Goal: Task Accomplishment & Management: Manage account settings

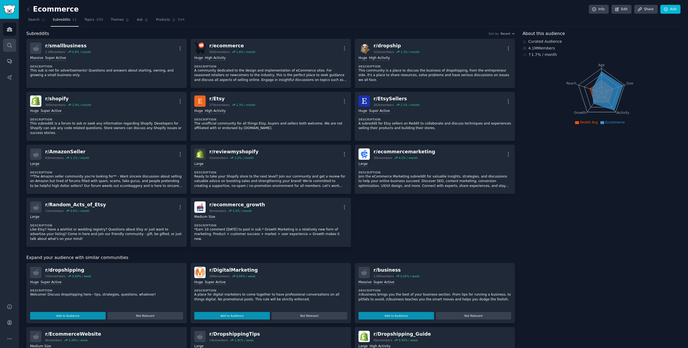
click at [10, 47] on icon "Sidebar" at bounding box center [10, 45] width 6 height 6
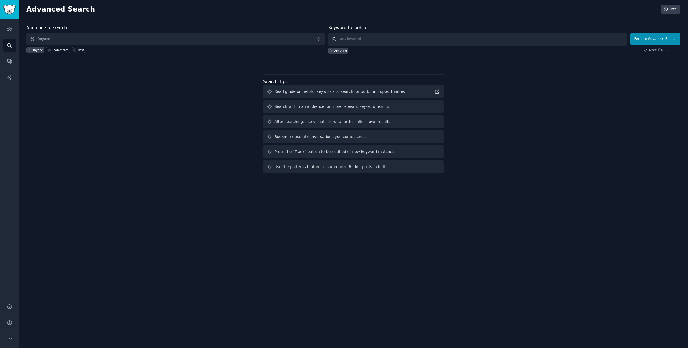
click at [358, 40] on input "text" at bounding box center [477, 39] width 298 height 13
type input "ьщ"
type input "motion matching croudfunding"
click button "Perform Advanced Search" at bounding box center [655, 39] width 50 height 12
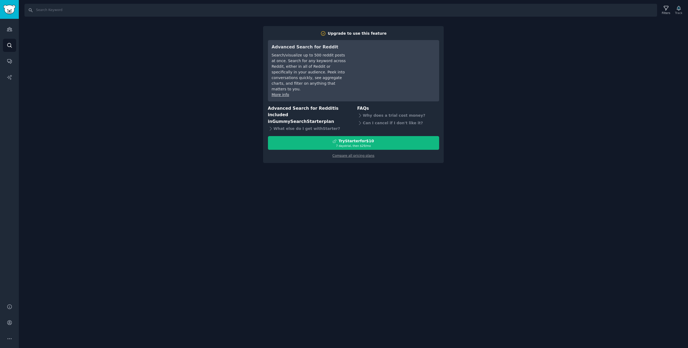
drag, startPoint x: 416, startPoint y: 28, endPoint x: 420, endPoint y: 27, distance: 4.3
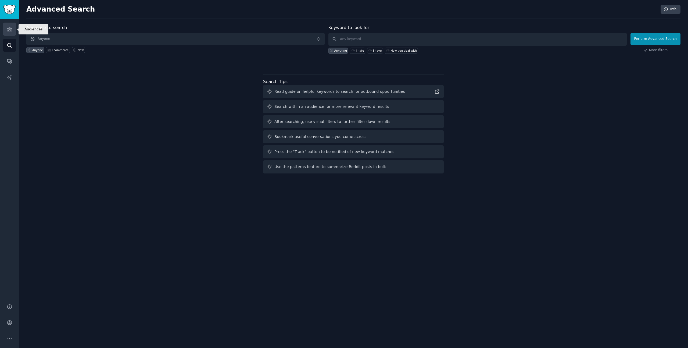
click at [12, 28] on link "Audiences" at bounding box center [9, 29] width 13 height 13
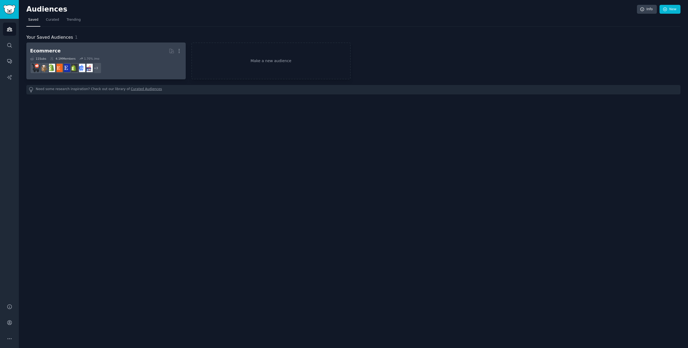
click at [105, 61] on dd "r/Random_Acts_of_Etsy, r/AmazonSeller, r/smallbusiness + 3" at bounding box center [106, 67] width 152 height 15
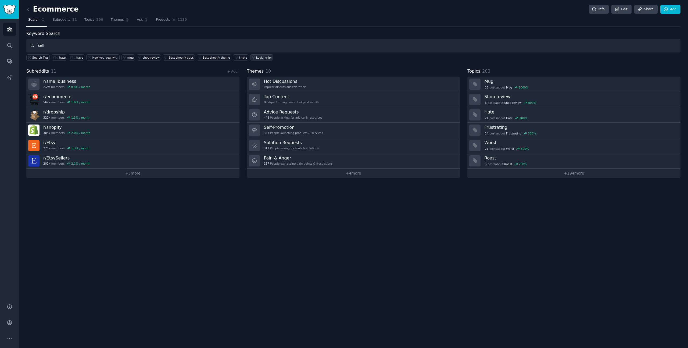
paste input "brite"
type input "sellbrite"
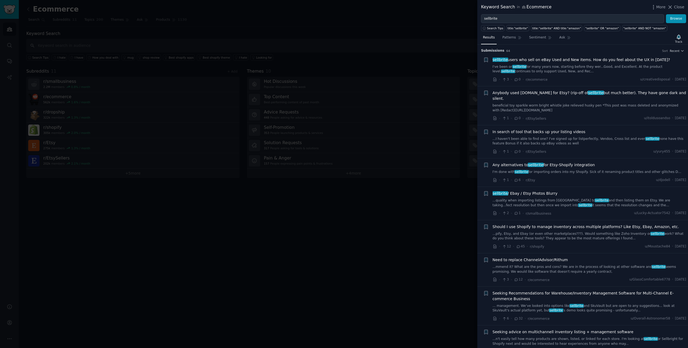
click at [627, 65] on link "I've been on sellbrite for many years now, starting before they wer...Good, and…" at bounding box center [589, 68] width 194 height 9
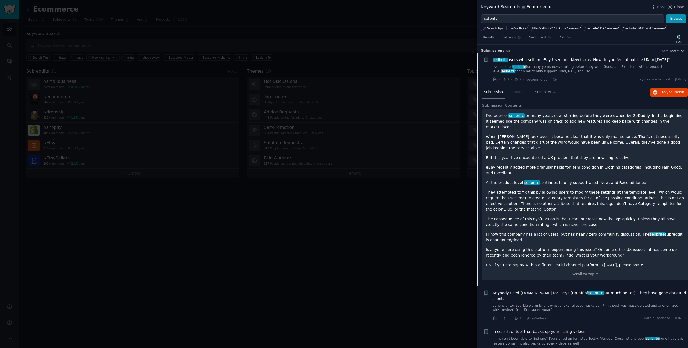
scroll to position [9, 0]
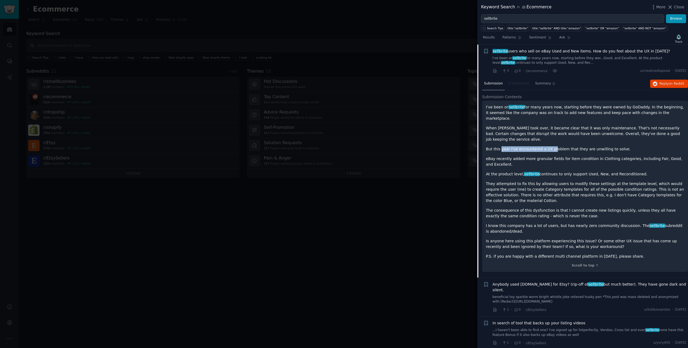
drag, startPoint x: 502, startPoint y: 141, endPoint x: 573, endPoint y: 144, distance: 71.5
click at [569, 146] on p "But this year I've encountered a UX problem that they are unwilling to solve." at bounding box center [585, 149] width 198 height 6
click at [591, 146] on p "But this year I've encountered a UX problem that they are unwilling to solve." at bounding box center [585, 149] width 198 height 6
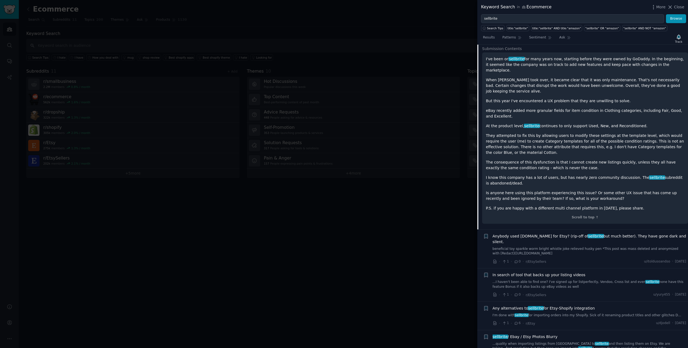
scroll to position [97, 0]
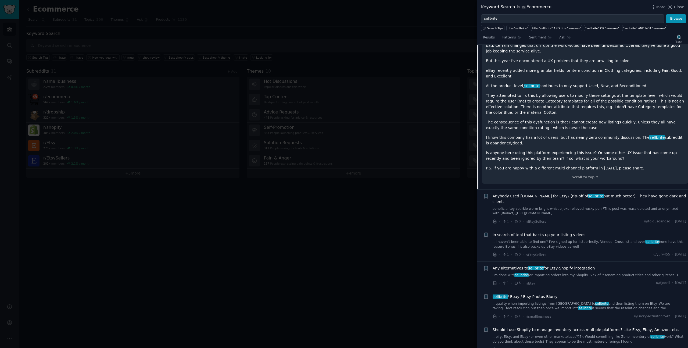
click at [547, 194] on span "Anybody used [DOMAIN_NAME] for Etsy? (rip-off of sellbrite but much better). Th…" at bounding box center [589, 198] width 194 height 11
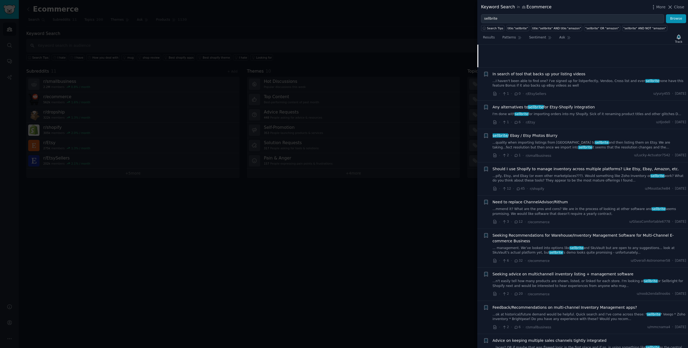
scroll to position [171, 0]
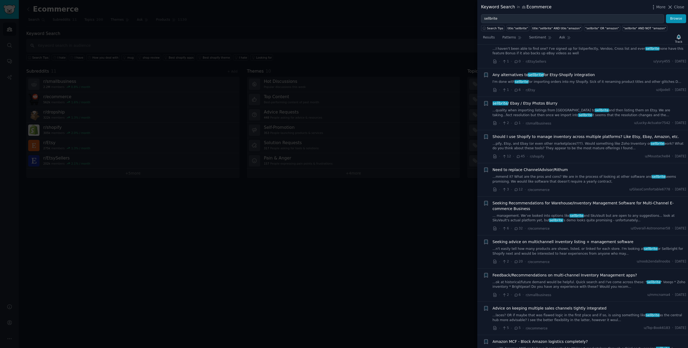
click at [526, 142] on link "...pify, Etsy, and Ebay (or even other marketplaces???). Would something like Z…" at bounding box center [589, 145] width 194 height 9
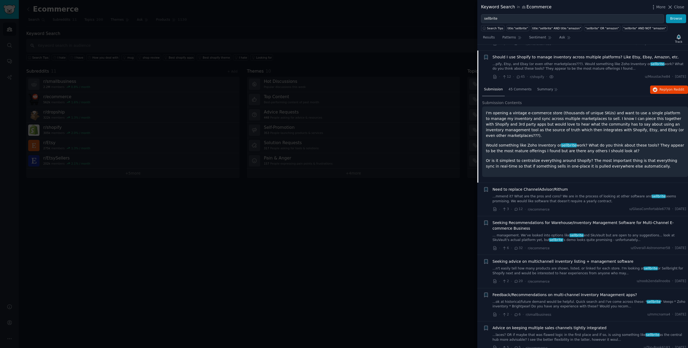
scroll to position [175, 0]
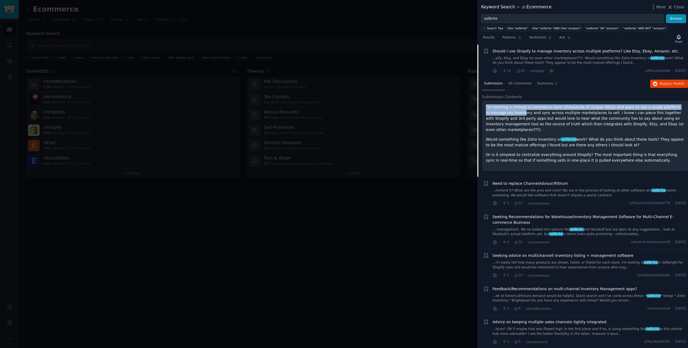
drag, startPoint x: 485, startPoint y: 109, endPoint x: 518, endPoint y: 110, distance: 33.3
click at [518, 110] on div "I'm opening a vintage e-commerce store (thousands of unique SKUs) and want to u…" at bounding box center [585, 135] width 206 height 70
click at [530, 109] on p "I'm opening a vintage e-commerce store (thousands of unique SKUs) and want to u…" at bounding box center [585, 118] width 198 height 28
click at [568, 110] on p "I'm opening a vintage e-commerce store (thousands of unique SKUs) and want to u…" at bounding box center [585, 118] width 198 height 28
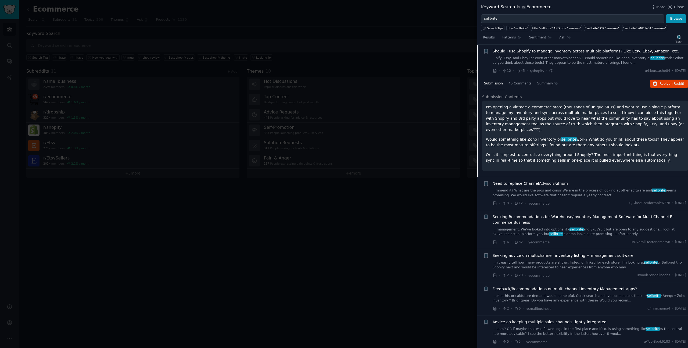
drag, startPoint x: 557, startPoint y: 107, endPoint x: 601, endPoint y: 110, distance: 43.9
click at [601, 110] on p "I'm opening a vintage e-commerce store (thousands of unique SKUs) and want to u…" at bounding box center [585, 118] width 198 height 28
drag, startPoint x: 604, startPoint y: 109, endPoint x: 599, endPoint y: 107, distance: 5.2
click at [599, 107] on p "I'm opening a vintage e-commerce store (thousands of unique SKUs) and want to u…" at bounding box center [585, 118] width 198 height 28
drag, startPoint x: 605, startPoint y: 107, endPoint x: 637, endPoint y: 109, distance: 32.0
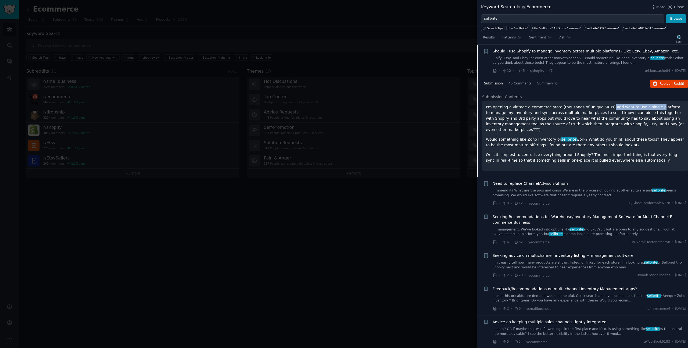
click at [647, 109] on p "I'm opening a vintage e-commerce store (thousands of unique SKUs) and want to u…" at bounding box center [585, 118] width 198 height 28
drag, startPoint x: 572, startPoint y: 109, endPoint x: 559, endPoint y: 108, distance: 13.5
click at [559, 108] on p "I'm opening a vintage e-commerce store (thousands of unique SKUs) and want to u…" at bounding box center [585, 118] width 198 height 28
click at [527, 110] on p "I'm opening a vintage e-commerce store (thousands of unique SKUs) and want to u…" at bounding box center [585, 118] width 198 height 28
drag, startPoint x: 604, startPoint y: 114, endPoint x: 644, endPoint y: 116, distance: 40.1
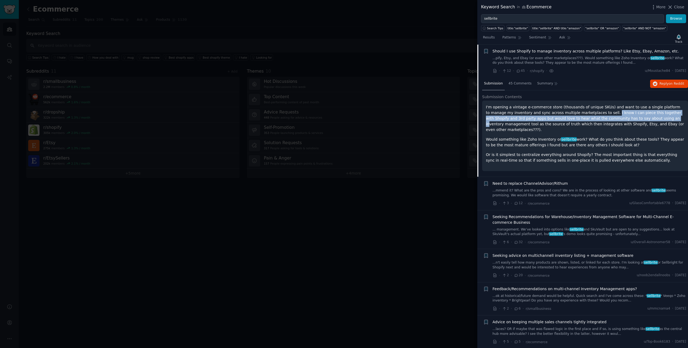
click at [644, 116] on p "I'm opening a vintage e-commerce store (thousands of unique SKUs) and want to u…" at bounding box center [585, 118] width 198 height 28
click at [642, 115] on p "I'm opening a vintage e-commerce store (thousands of unique SKUs) and want to u…" at bounding box center [585, 118] width 198 height 28
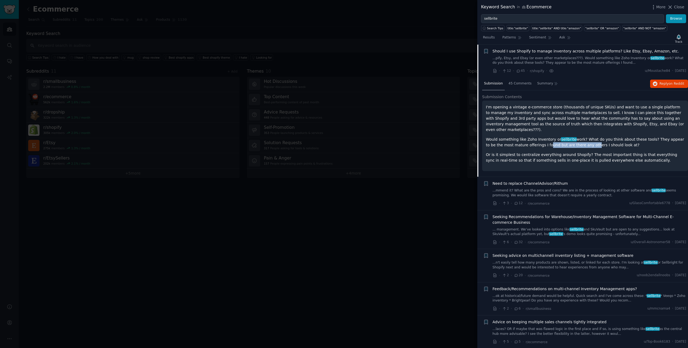
drag, startPoint x: 539, startPoint y: 139, endPoint x: 592, endPoint y: 140, distance: 53.5
click at [589, 140] on p "Would something like Zoho Inventory or sellbrite work? What do you think about …" at bounding box center [585, 141] width 198 height 11
click at [523, 81] on span "45 Comments" at bounding box center [519, 83] width 23 height 5
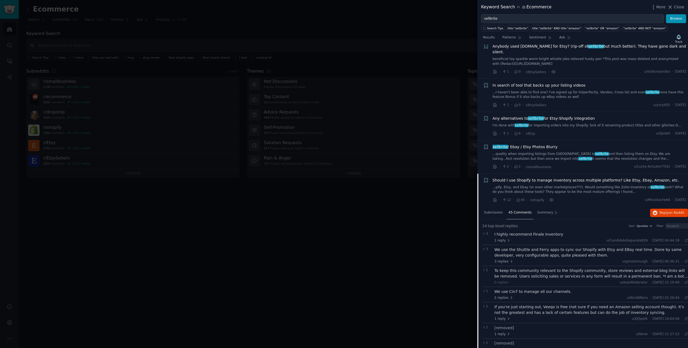
scroll to position [0, 0]
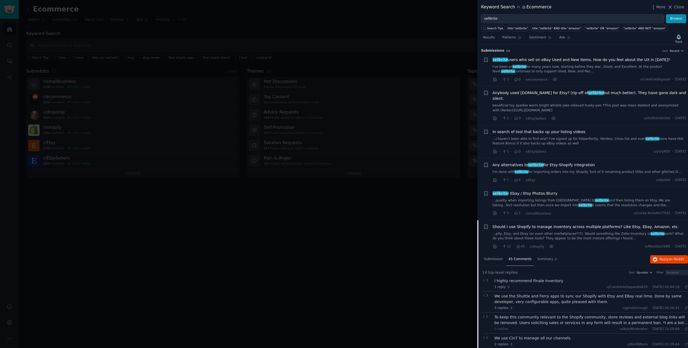
click at [361, 202] on div at bounding box center [344, 174] width 688 height 348
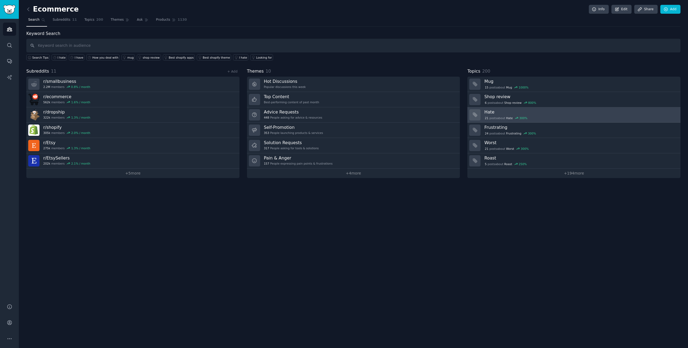
click at [524, 114] on h3 "Hate" at bounding box center [580, 112] width 192 height 6
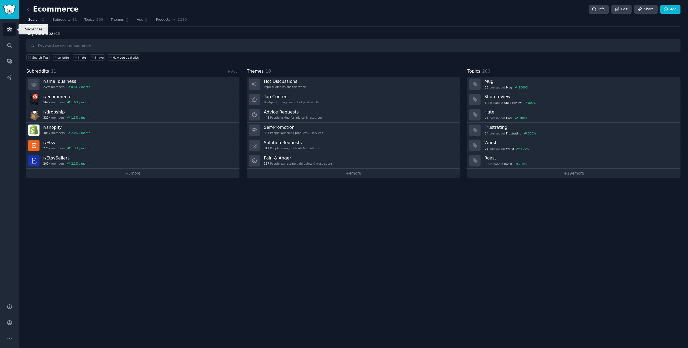
click at [12, 31] on link "Audiences" at bounding box center [9, 29] width 13 height 13
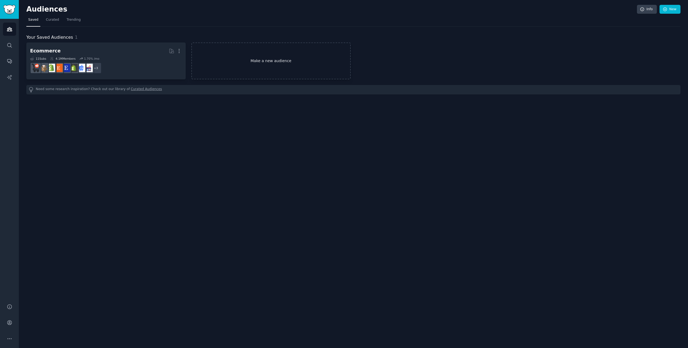
click at [263, 62] on link "Make a new audience" at bounding box center [270, 60] width 159 height 37
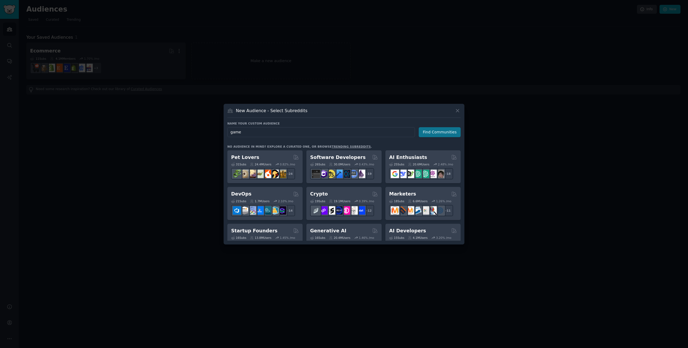
type input "game"
click at [427, 137] on button "Find Communities" at bounding box center [440, 132] width 42 height 10
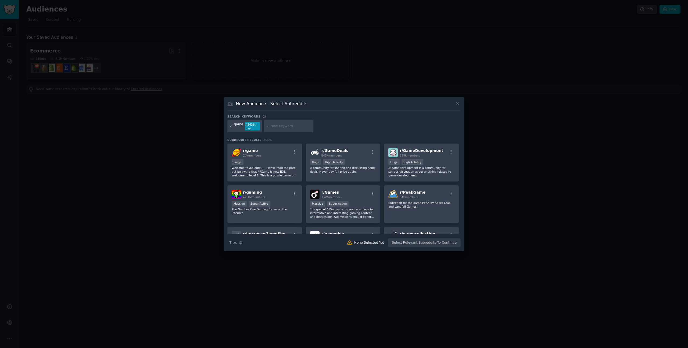
click at [230, 127] on icon at bounding box center [230, 126] width 3 height 3
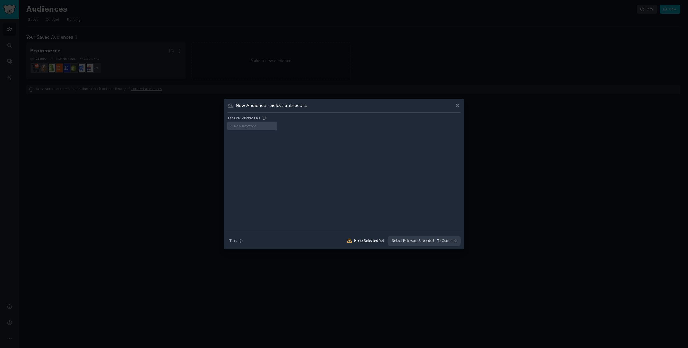
click at [452, 106] on div "New Audience - Select Subreddits" at bounding box center [343, 107] width 233 height 10
click at [455, 106] on icon at bounding box center [458, 106] width 6 height 6
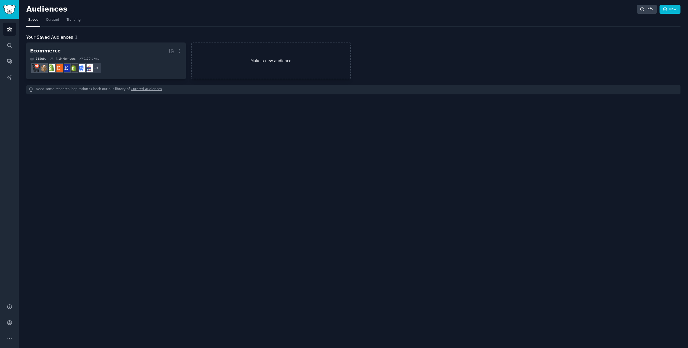
click at [275, 69] on link "Make a new audience" at bounding box center [270, 60] width 159 height 37
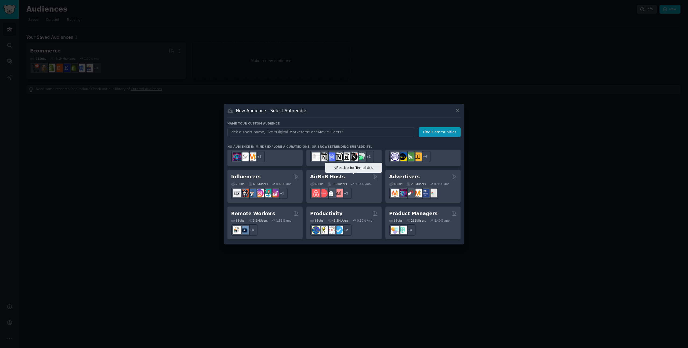
scroll to position [355, 0]
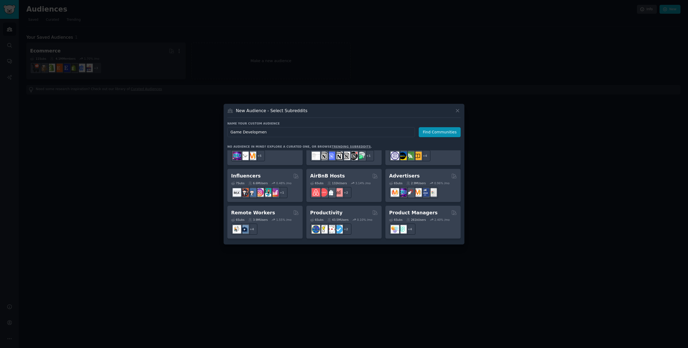
type input "Game Development"
click button "Find Communities" at bounding box center [440, 132] width 42 height 10
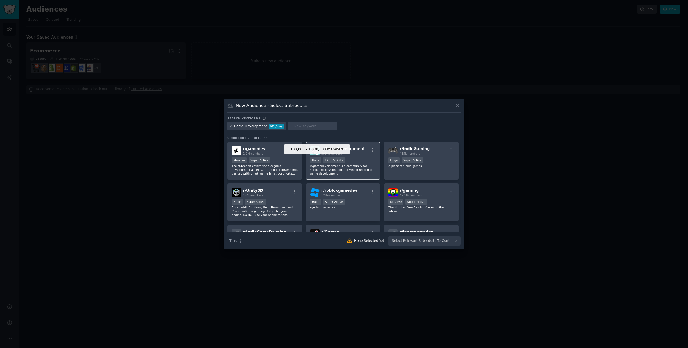
click at [310, 163] on div "Huge" at bounding box center [315, 160] width 11 height 6
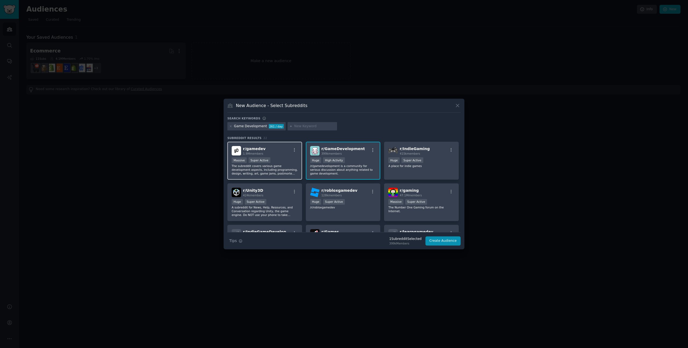
click at [300, 165] on div "r/ gamedev 1.9M members Massive Super Active The subreddit covers various game …" at bounding box center [264, 161] width 75 height 38
click at [434, 170] on div "r/ IndieGaming 415k members Huge Super Active A place for indie games" at bounding box center [421, 161] width 75 height 38
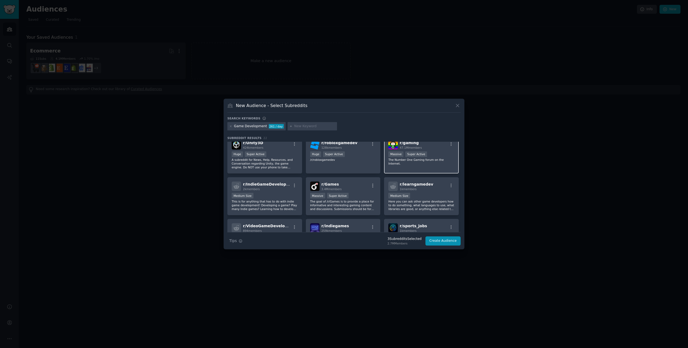
scroll to position [32, 0]
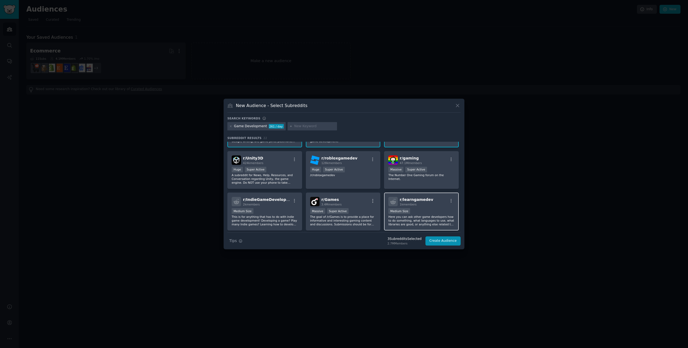
click at [429, 209] on div "Medium Size" at bounding box center [421, 211] width 66 height 7
click at [267, 222] on p "This is for anything that has to do with indie game development! Developing a g…" at bounding box center [265, 220] width 66 height 11
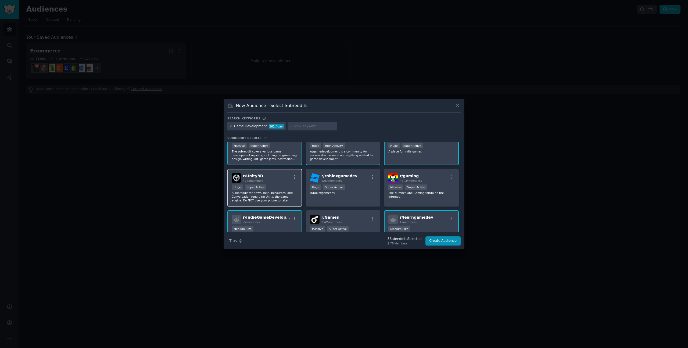
scroll to position [0, 0]
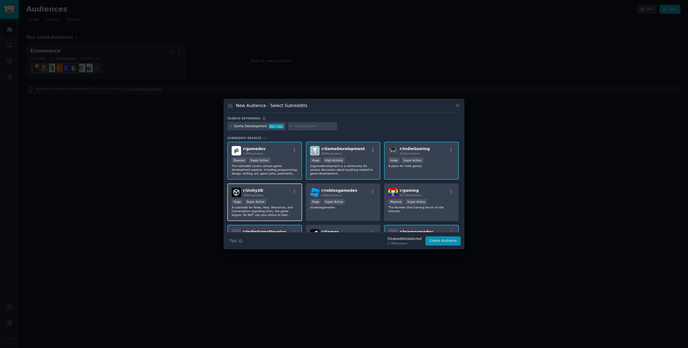
click at [278, 209] on p "A subreddit for News, Help, Resources, and Conversation regarding Unity, the ga…" at bounding box center [265, 210] width 66 height 11
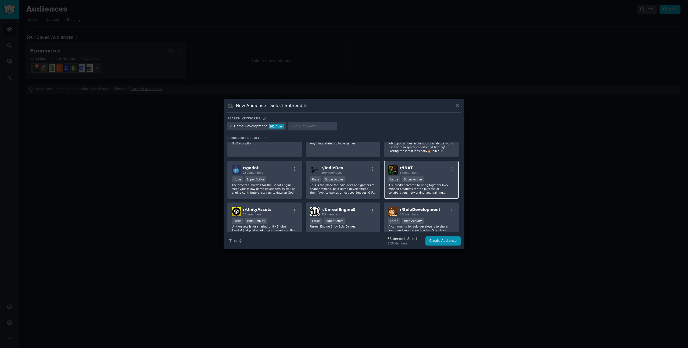
scroll to position [161, 0]
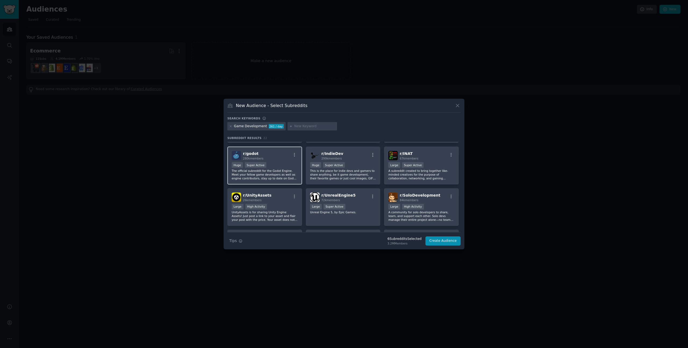
click at [275, 176] on p "The official subreddit for the Godot Engine. Meet your fellow game developers a…" at bounding box center [265, 174] width 66 height 11
click at [283, 216] on p "UnityAssets is for sharing Unity Engine Assets! Just post a link to your asset …" at bounding box center [265, 215] width 66 height 11
click at [339, 217] on div "r/ UnrealEngine5 72k members Large Super Active Unreal Engine 5, by Epic Games." at bounding box center [343, 207] width 75 height 38
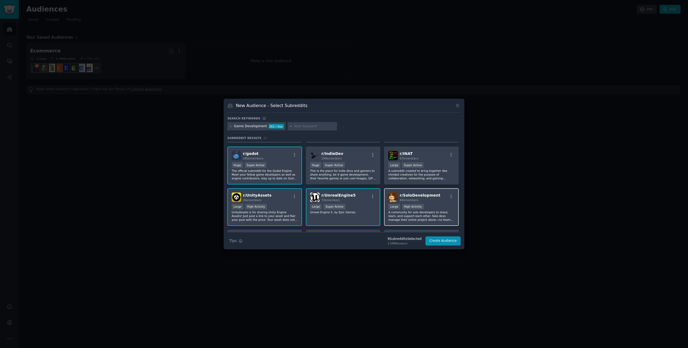
click at [412, 215] on p "A community for solo developers to share, learn, and support each other. Solo d…" at bounding box center [421, 215] width 66 height 11
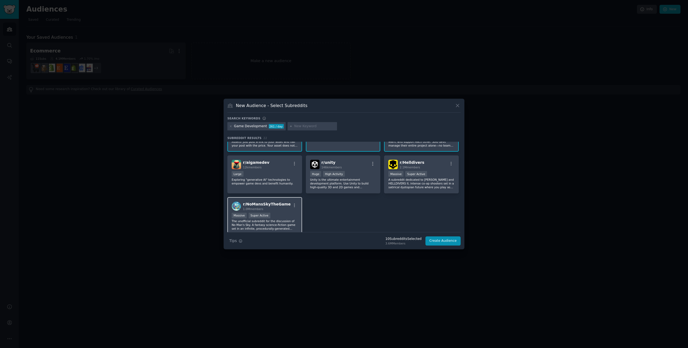
scroll to position [225, 0]
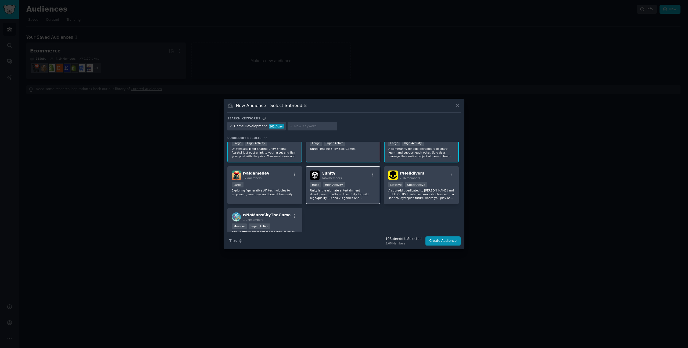
click at [335, 196] on p "Unity is the ultimate entertainment development platform. Use Unity to build hi…" at bounding box center [343, 193] width 66 height 11
click at [449, 242] on button "Create Audience" at bounding box center [442, 240] width 35 height 9
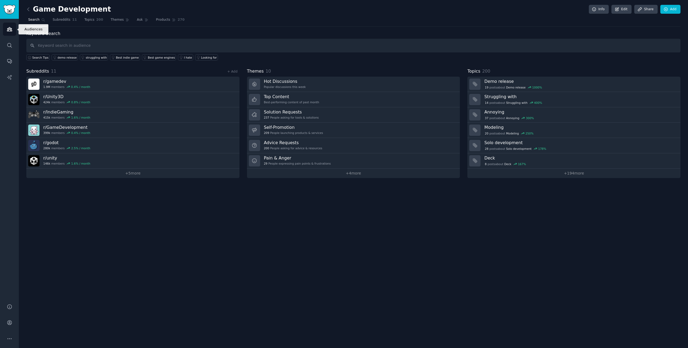
click at [13, 30] on link "Audiences" at bounding box center [9, 29] width 13 height 13
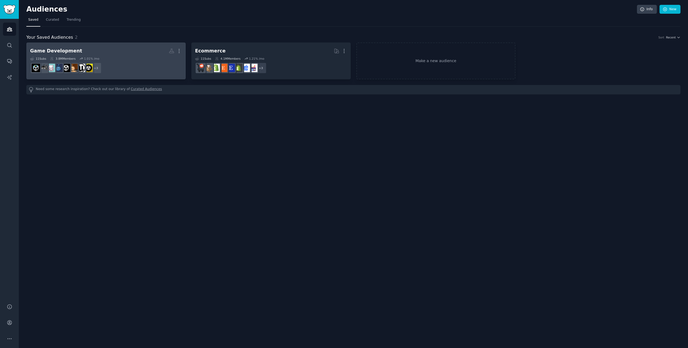
click at [131, 53] on h2 "Game Development More" at bounding box center [106, 50] width 152 height 9
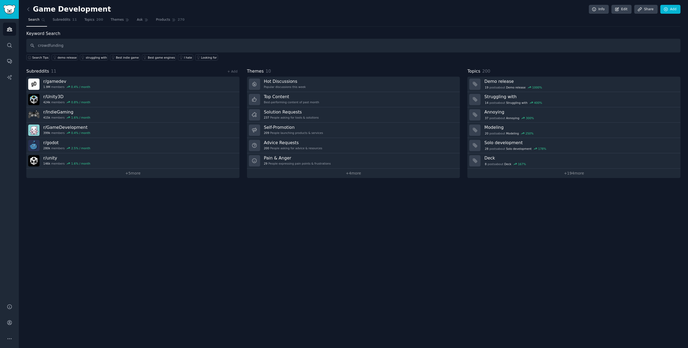
type input "crowdfunding"
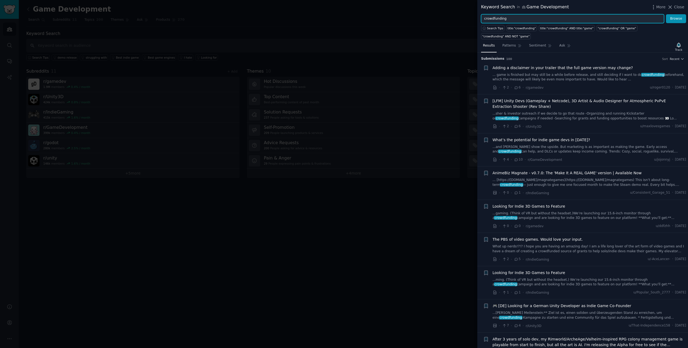
click at [517, 19] on input "crowdfunding" at bounding box center [572, 18] width 183 height 9
type input ""crowdfunding" AND "motion capture""
click at [666, 14] on button "Browse" at bounding box center [676, 18] width 20 height 9
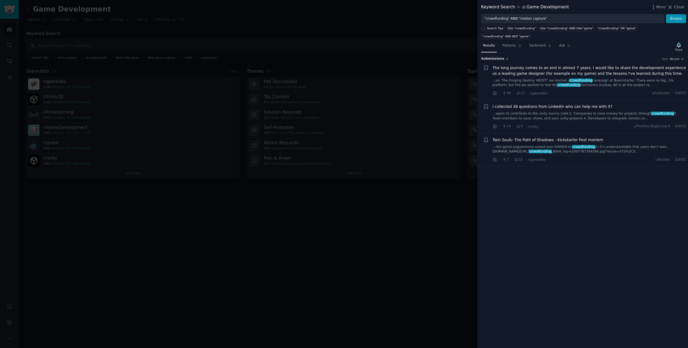
click at [605, 149] on link "...rter-game-yogventures-raised-over-500000-in- crowdfunding /)) it’s understan…" at bounding box center [589, 149] width 194 height 9
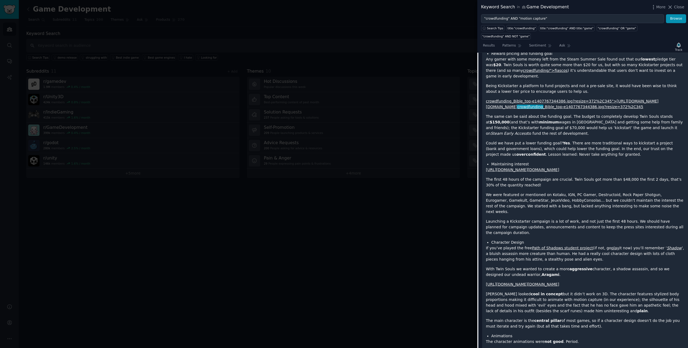
scroll to position [435, 0]
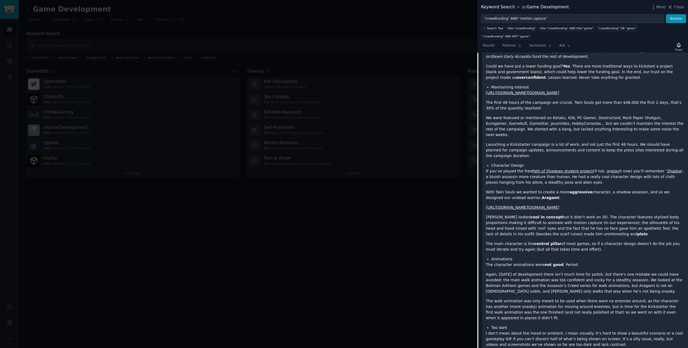
click at [455, 175] on div at bounding box center [344, 174] width 688 height 348
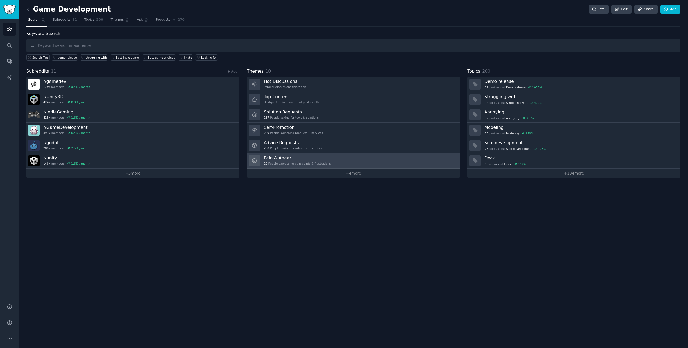
click at [338, 156] on link "Pain & Anger 29 People expressing pain points & frustrations" at bounding box center [353, 160] width 213 height 15
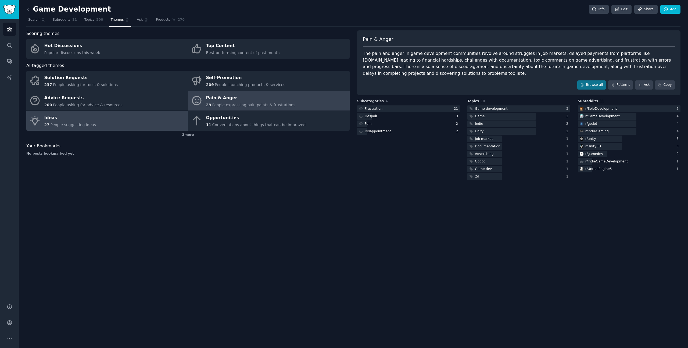
click at [118, 122] on link "Ideas 27 People suggesting ideas" at bounding box center [106, 121] width 161 height 20
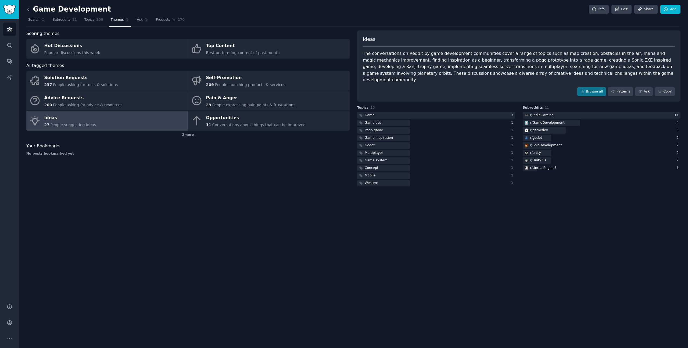
click at [26, 9] on icon at bounding box center [29, 9] width 6 height 6
